Goal: Navigation & Orientation: Go to known website

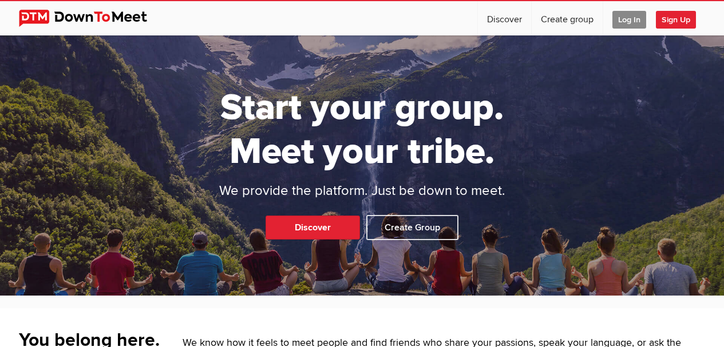
click at [628, 20] on span "Log In" at bounding box center [629, 20] width 34 height 18
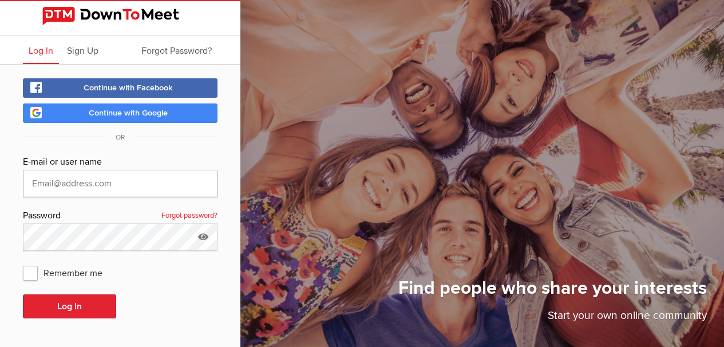
click at [50, 181] on input "text" at bounding box center [120, 183] width 195 height 27
type input "[EMAIL_ADDRESS][DOMAIN_NAME]"
drag, startPoint x: 25, startPoint y: 273, endPoint x: 44, endPoint y: 292, distance: 27.1
click at [25, 274] on span "Remember me" at bounding box center [68, 273] width 91 height 21
click at [23, 263] on input "Remember me" at bounding box center [22, 262] width 1 height 1
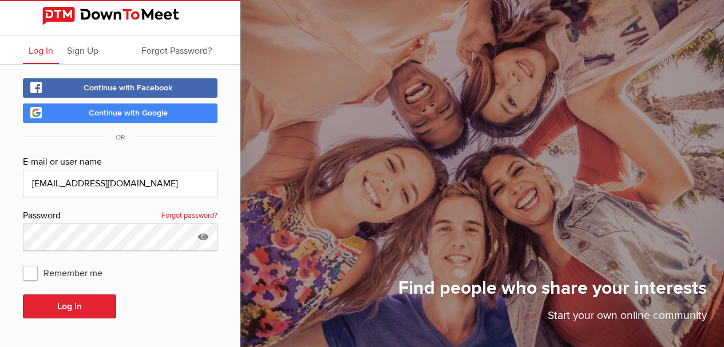
checkbox input "true"
click at [84, 305] on button "Log In" at bounding box center [69, 307] width 93 height 24
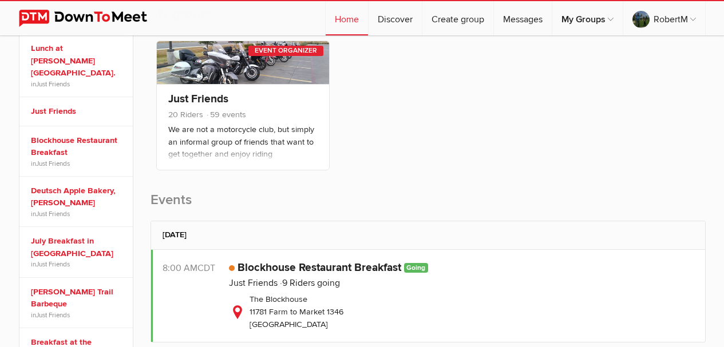
scroll to position [286, 0]
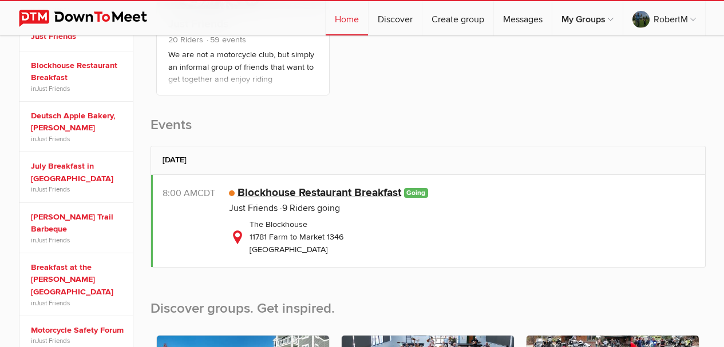
click at [366, 193] on link "Blockhouse Restaurant Breakfast" at bounding box center [320, 193] width 164 height 14
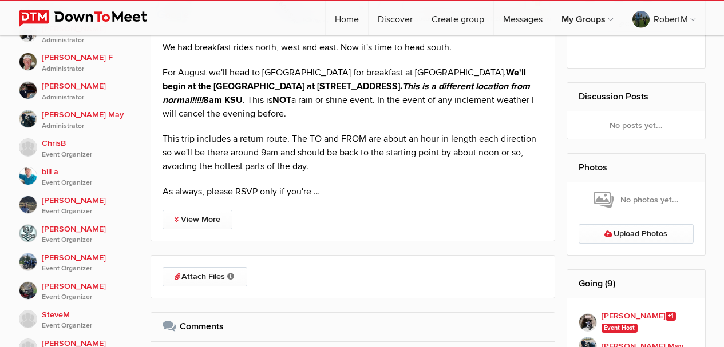
scroll to position [687, 0]
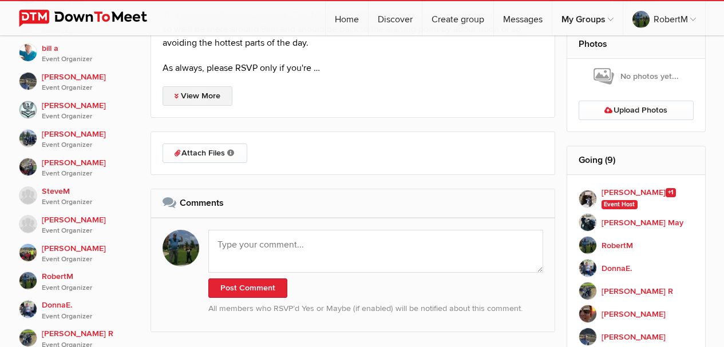
click at [187, 94] on link "View More" at bounding box center [198, 95] width 70 height 19
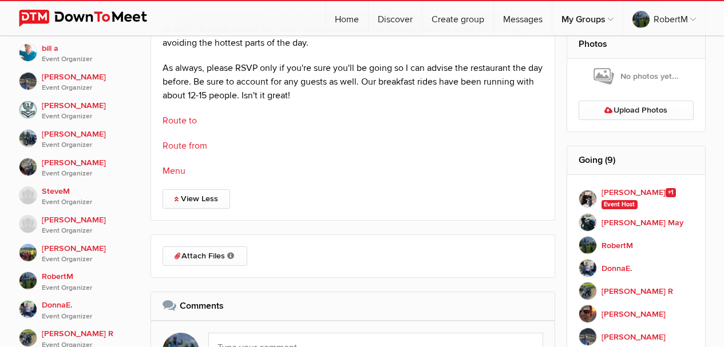
click at [173, 120] on link "Route to" at bounding box center [180, 120] width 34 height 11
